Goal: Task Accomplishment & Management: Manage account settings

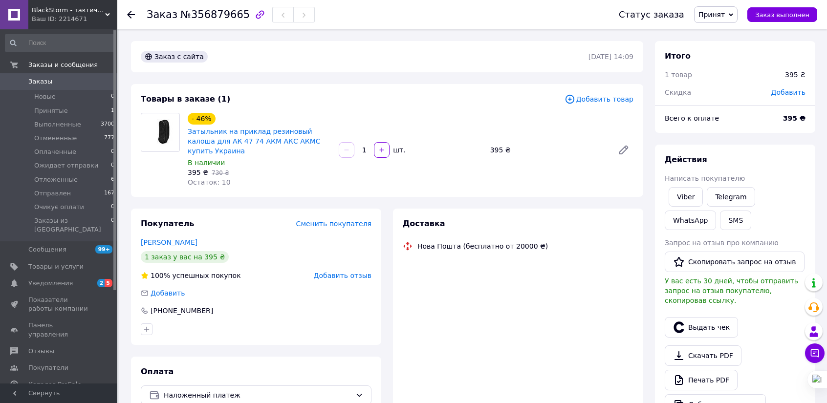
scroll to position [147, 0]
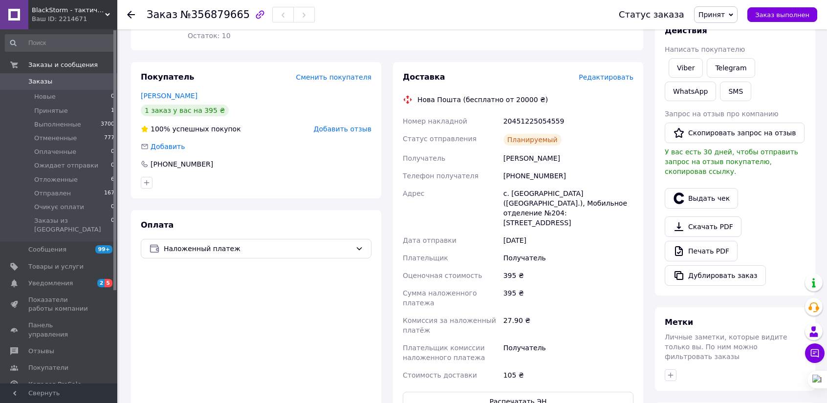
click at [128, 13] on use at bounding box center [131, 15] width 8 height 8
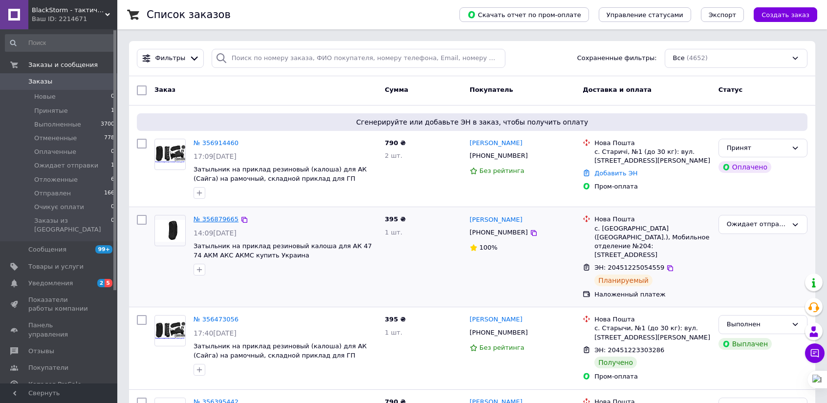
click at [220, 218] on link "№ 356879665" at bounding box center [216, 219] width 45 height 7
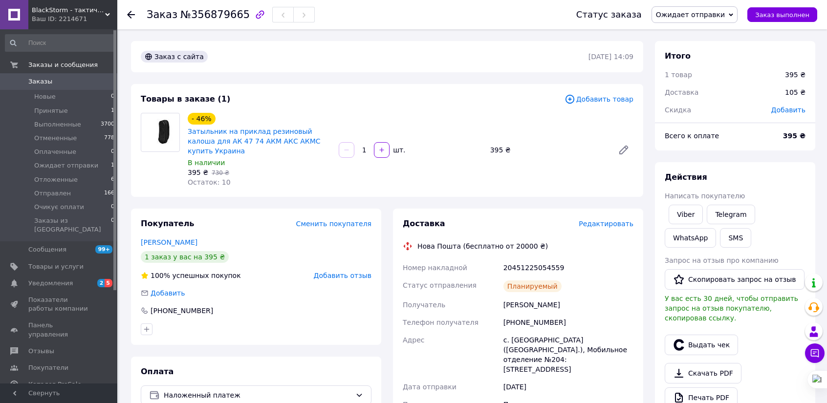
click at [130, 17] on use at bounding box center [131, 15] width 8 height 8
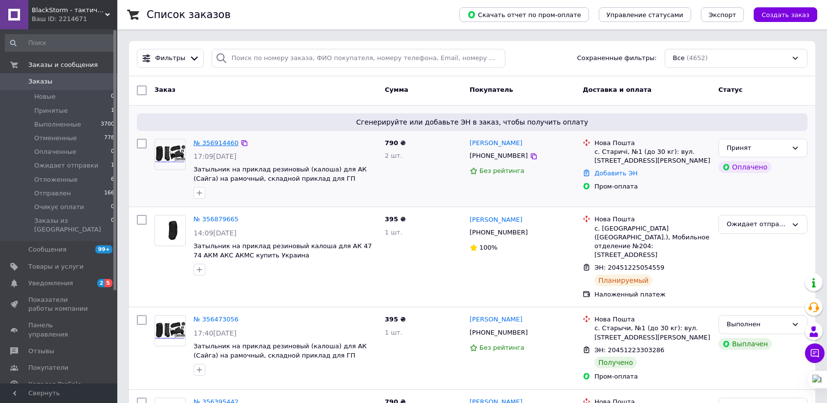
click at [214, 142] on link "№ 356914460" at bounding box center [216, 142] width 45 height 7
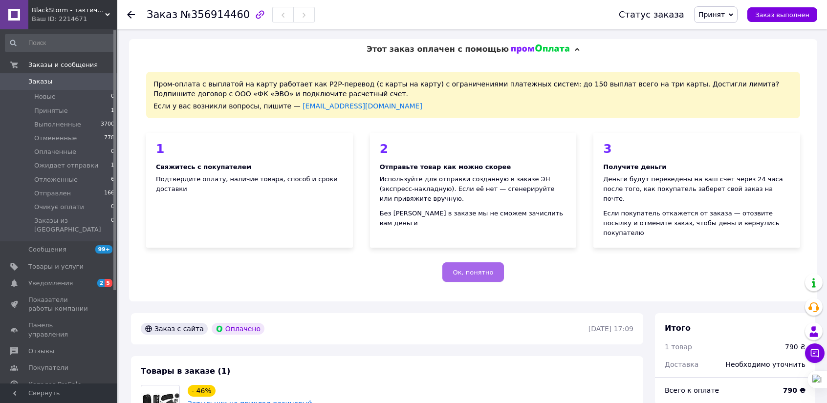
click at [492, 263] on button "Ок, понятно" at bounding box center [473, 273] width 61 height 20
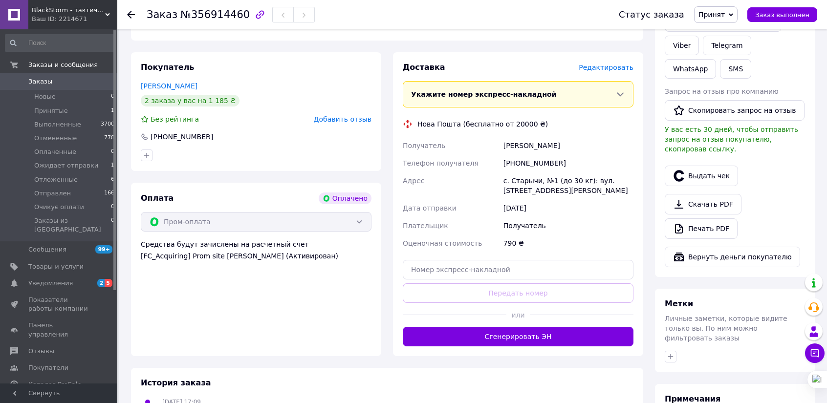
scroll to position [293, 0]
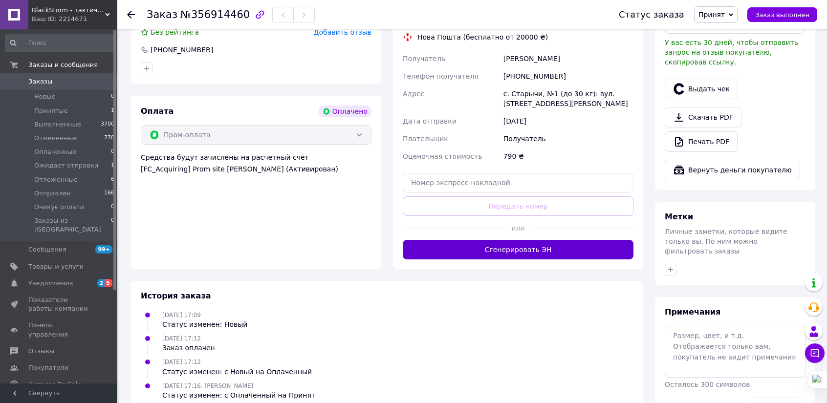
click at [534, 240] on button "Сгенерировать ЭН" at bounding box center [518, 250] width 231 height 20
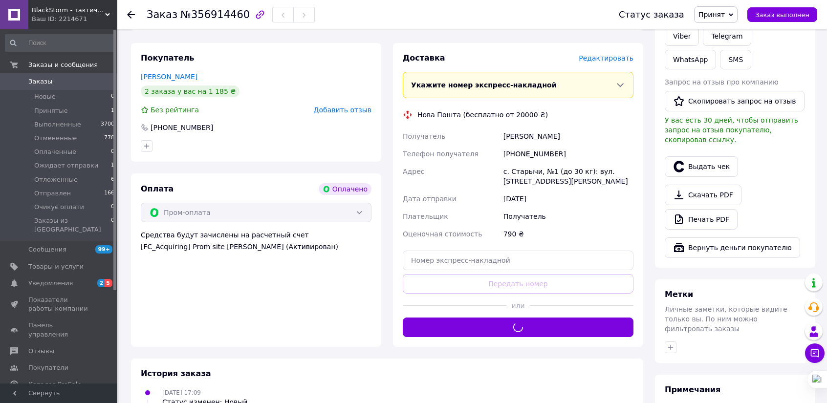
scroll to position [196, 0]
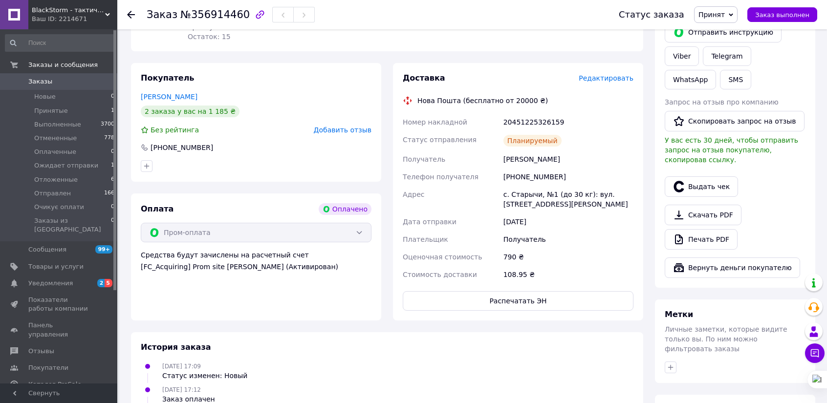
click at [536, 113] on div "20451225326159" at bounding box center [569, 122] width 134 height 18
copy div "20451225326159"
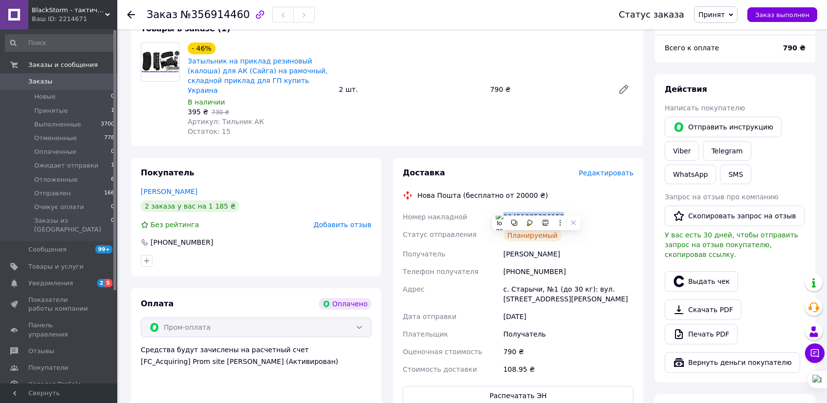
scroll to position [98, 0]
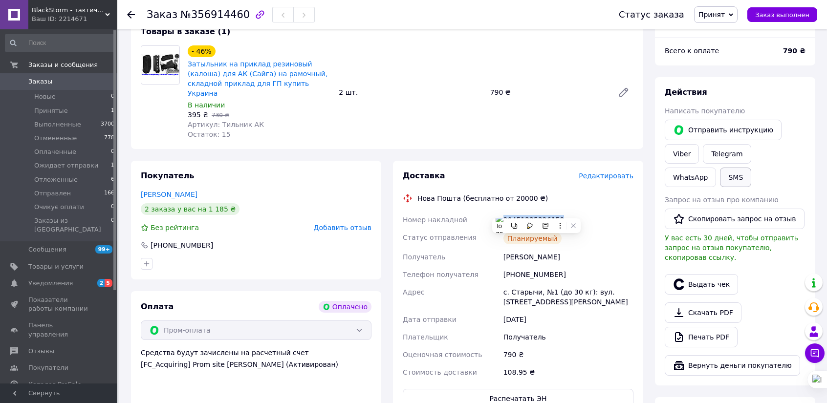
click at [720, 176] on button "SMS" at bounding box center [735, 178] width 31 height 20
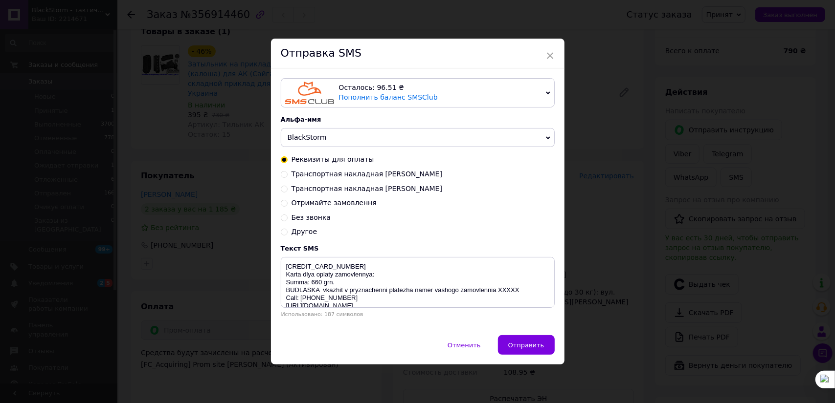
click at [371, 188] on span "Транспортная накладная [PERSON_NAME]" at bounding box center [366, 189] width 151 height 8
click at [288, 188] on input "Транспортная накладная [PERSON_NAME]" at bounding box center [284, 188] width 7 height 7
radio input "true"
radio input "false"
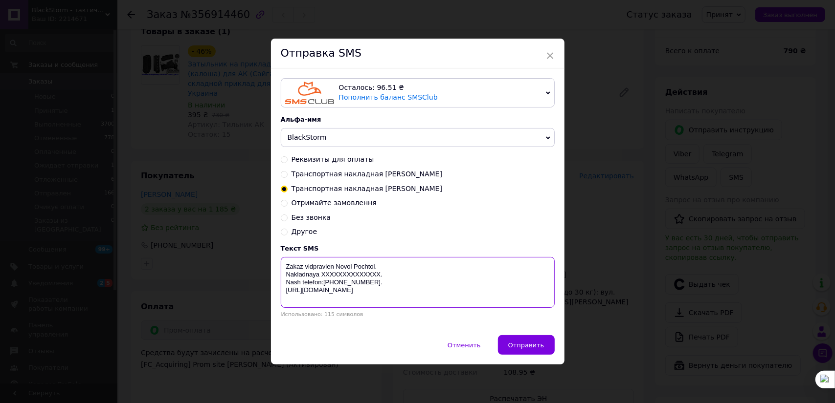
click at [354, 276] on textarea "Zakaz vidpravlen Novoi Pochtoi. Nakladnaya XXXXXXXXXXXXXX. Nash telefon:[PHONE_…" at bounding box center [418, 282] width 274 height 51
paste textarea "20451225326159"
type textarea "Zakaz vidpravlen Novoi Pochtoi. Nakladnaya [PHONE_NUMBER]. Nash telefon:[PHONE_…"
click at [534, 349] on span "Отправить" at bounding box center [526, 345] width 36 height 7
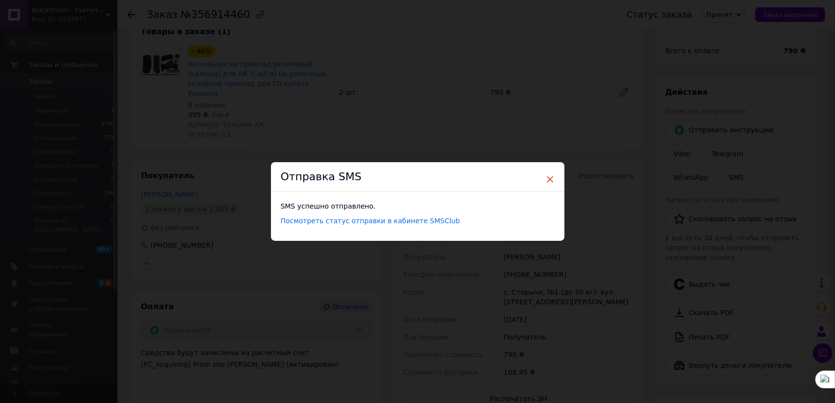
click at [550, 179] on span "×" at bounding box center [550, 179] width 9 height 17
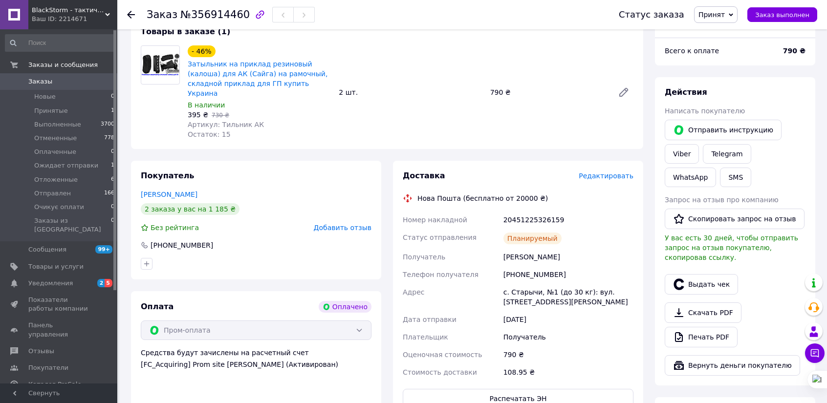
click at [725, 17] on span "Принят" at bounding box center [712, 15] width 26 height 8
click at [736, 79] on li "Ожидает отправки" at bounding box center [732, 78] width 74 height 15
